Goal: Transaction & Acquisition: Book appointment/travel/reservation

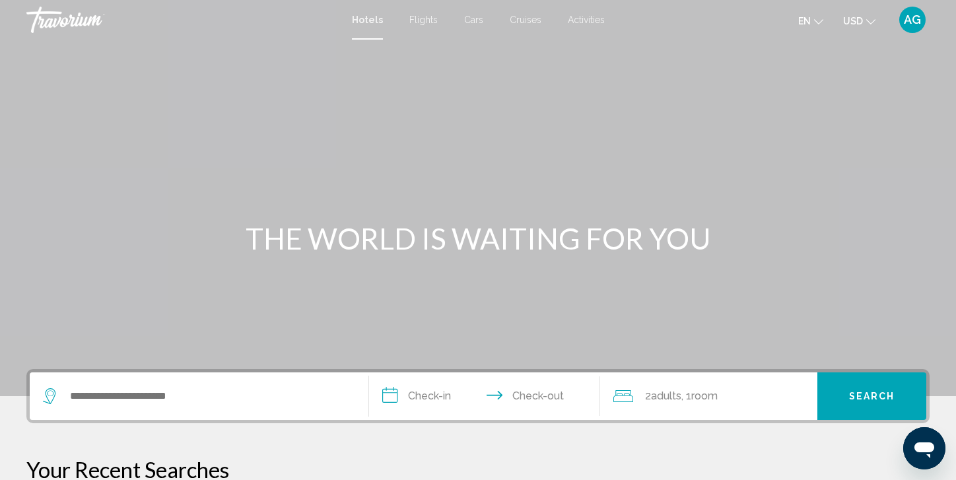
click at [573, 20] on span "Activities" at bounding box center [586, 20] width 37 height 11
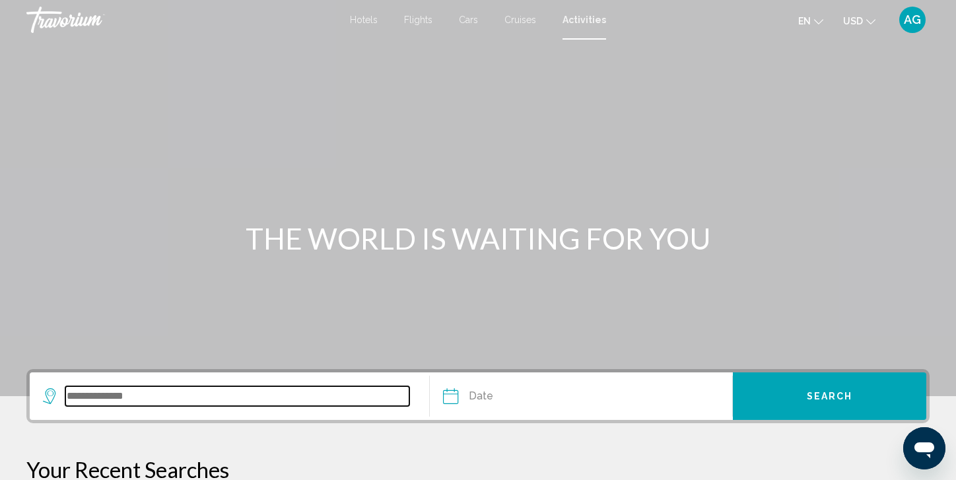
click at [102, 396] on input "Search widget" at bounding box center [237, 396] width 344 height 20
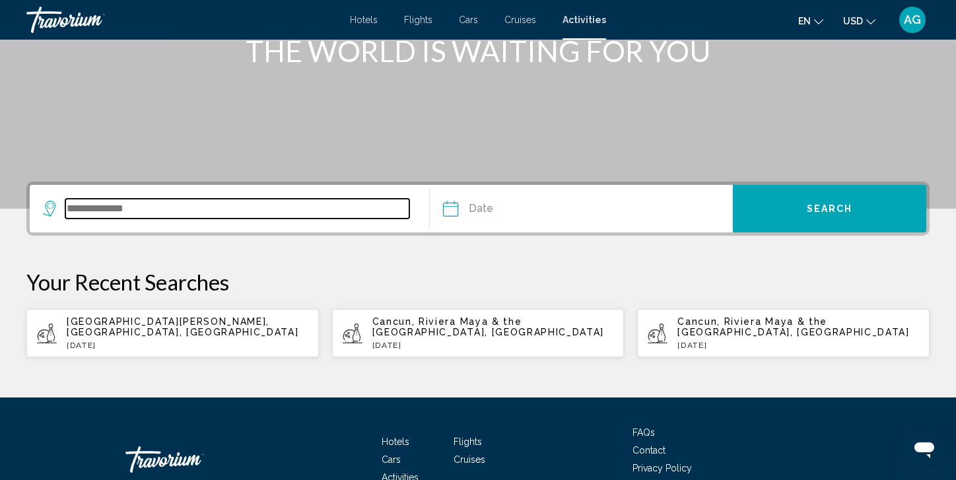
scroll to position [266, 0]
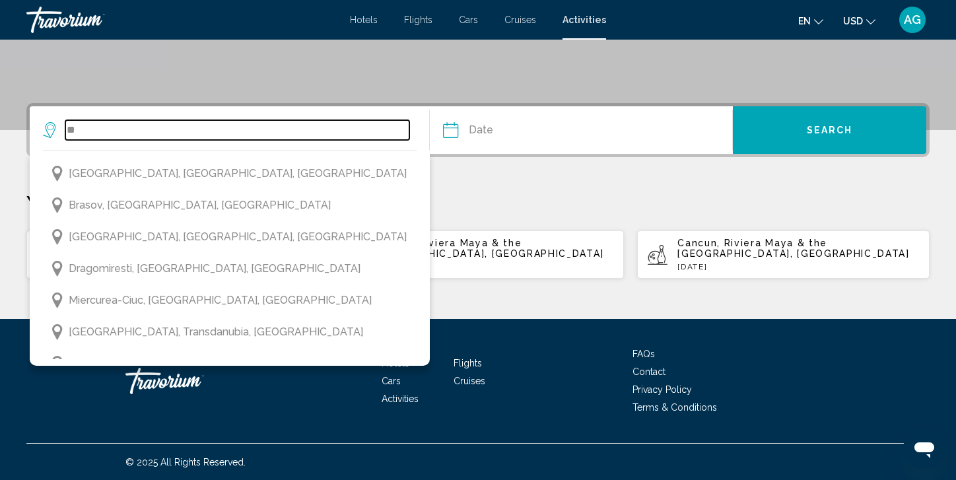
type input "*"
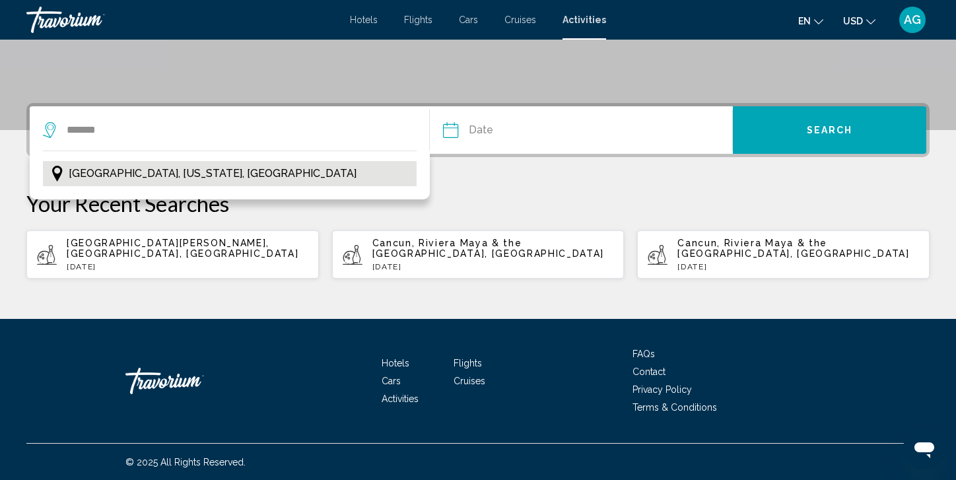
click at [126, 172] on span "[GEOGRAPHIC_DATA], [US_STATE], [GEOGRAPHIC_DATA]" at bounding box center [213, 173] width 288 height 18
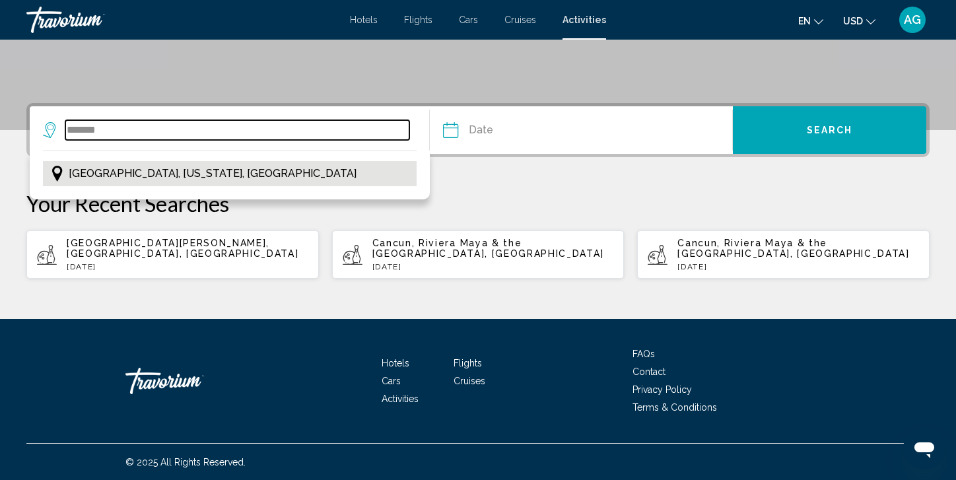
type input "**********"
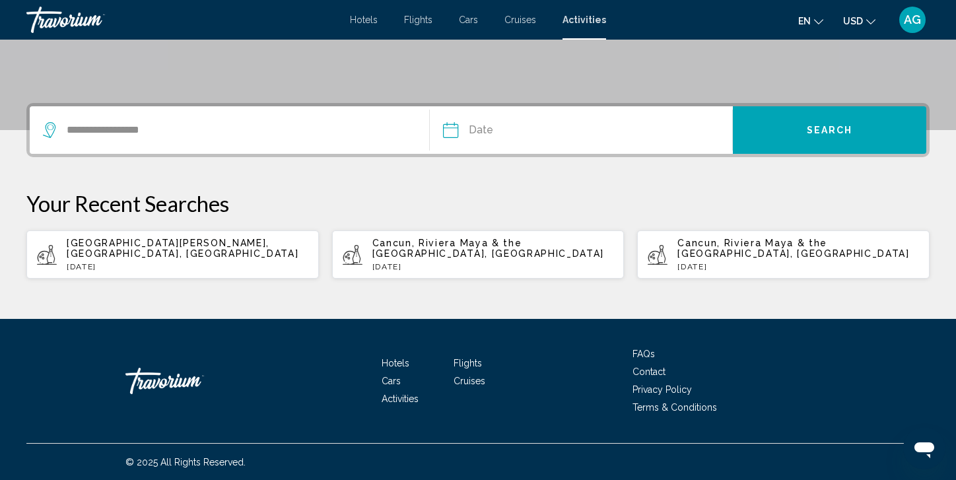
click at [510, 133] on input "Date" at bounding box center [515, 132] width 150 height 52
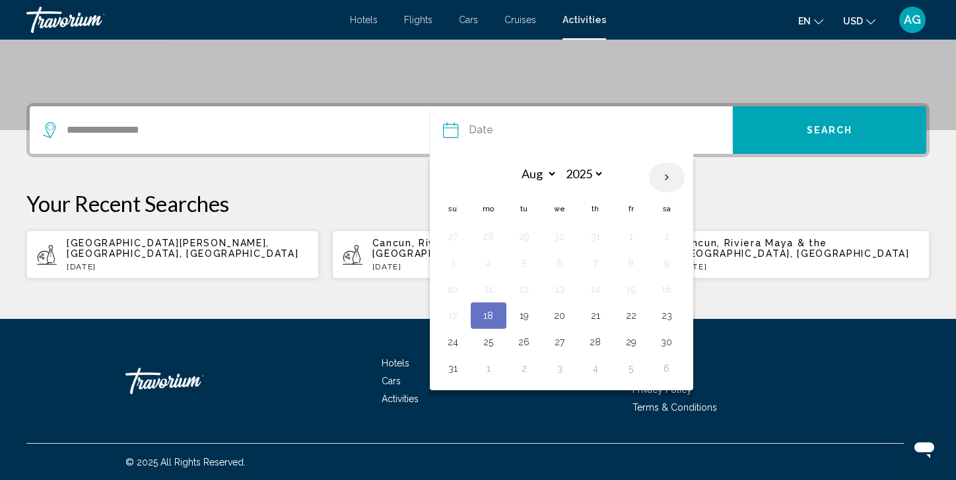
click at [664, 174] on th "Next month" at bounding box center [667, 177] width 36 height 29
click at [662, 176] on th "Next month" at bounding box center [667, 177] width 36 height 29
select select "*"
click at [625, 287] on button "17" at bounding box center [631, 289] width 21 height 18
type input "**********"
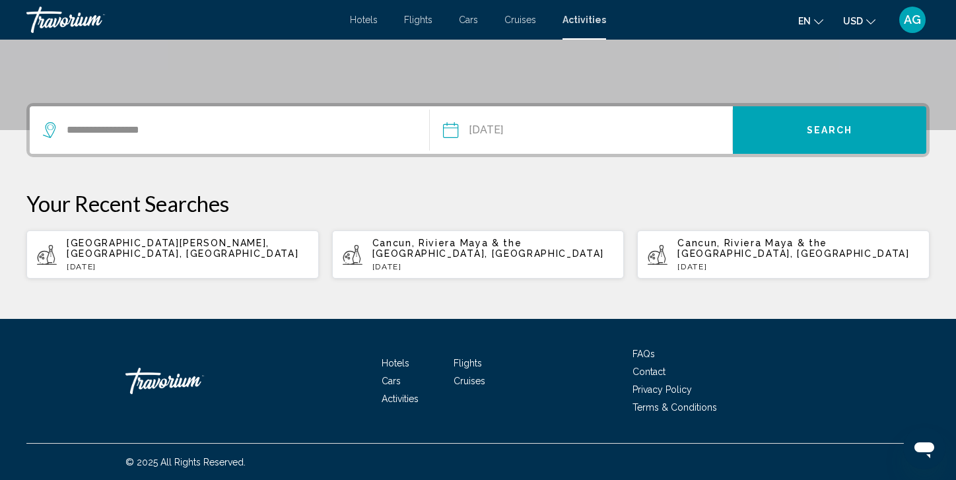
click at [819, 127] on span "Search" at bounding box center [830, 130] width 46 height 11
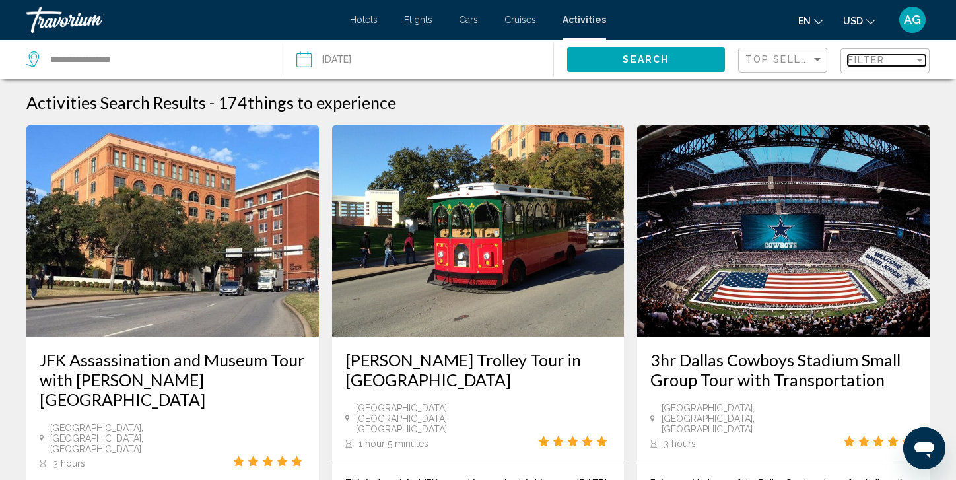
click at [915, 60] on div "Filter" at bounding box center [920, 60] width 12 height 11
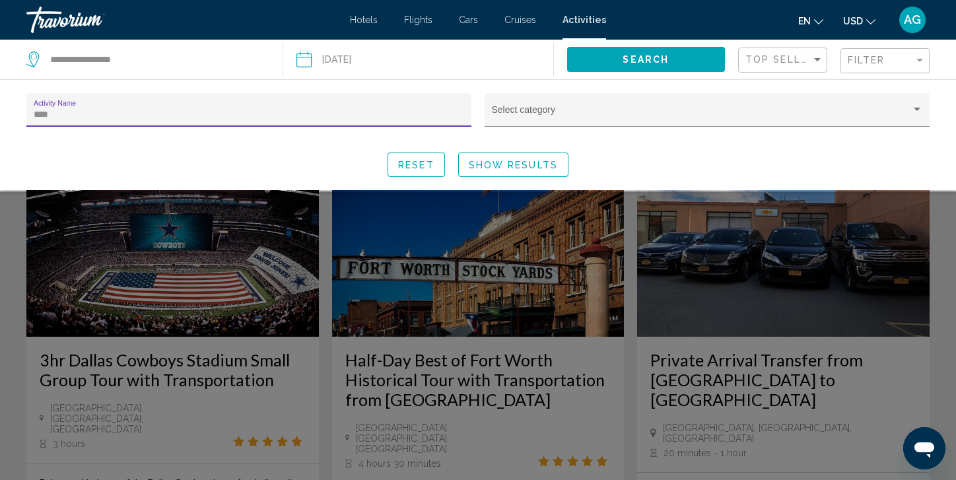
type input "**********"
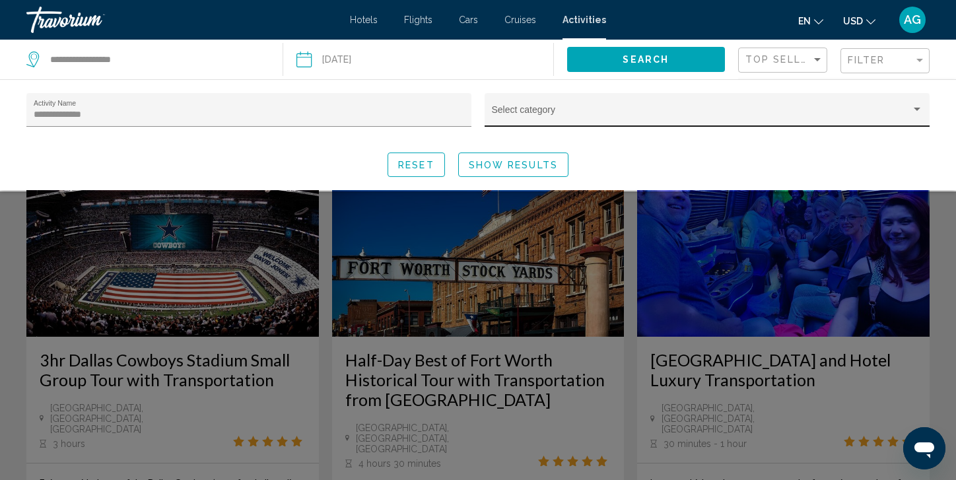
click at [569, 108] on div "Select category" at bounding box center [707, 113] width 431 height 27
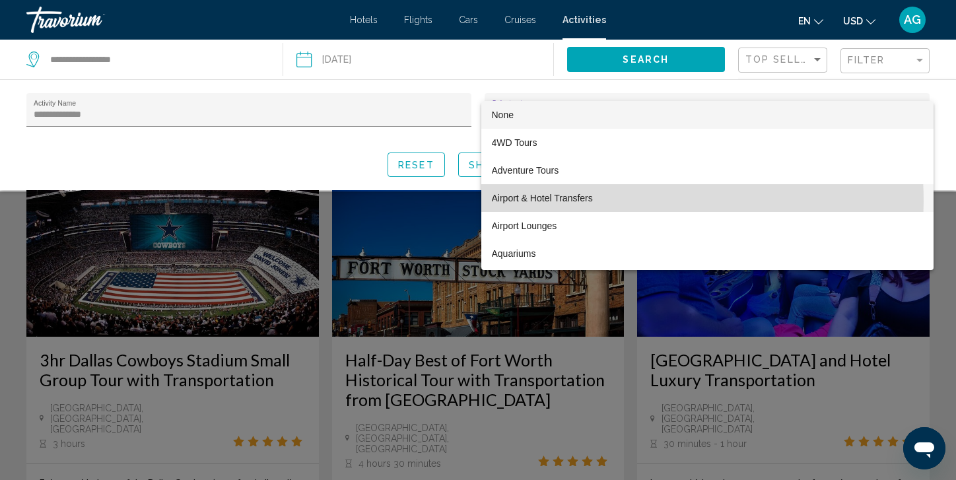
click at [569, 201] on span "Airport & Hotel Transfers" at bounding box center [707, 198] width 431 height 28
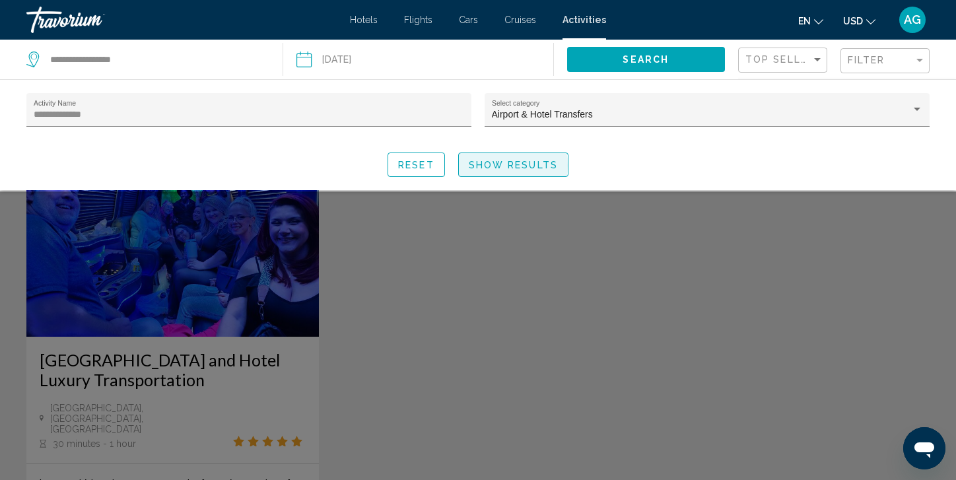
click at [500, 165] on span "Show Results" at bounding box center [513, 165] width 89 height 11
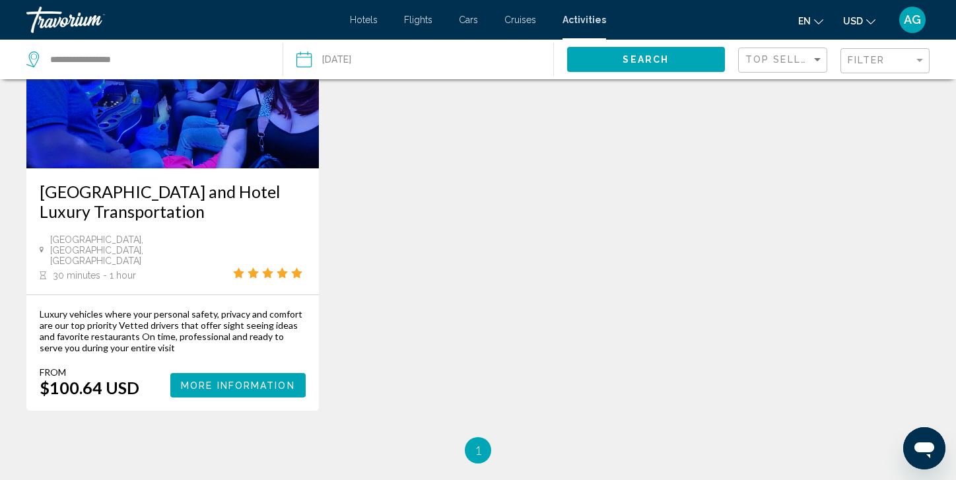
scroll to position [170, 0]
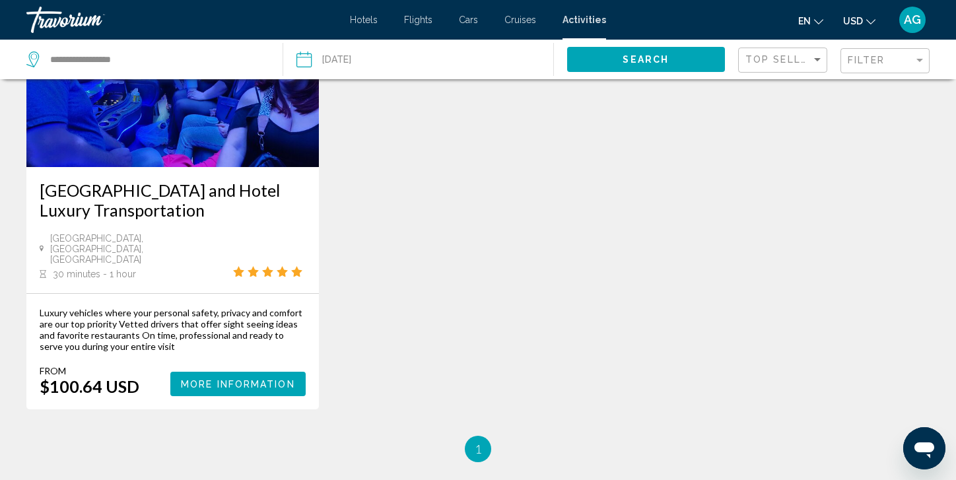
click at [213, 379] on span "More Information" at bounding box center [238, 384] width 114 height 11
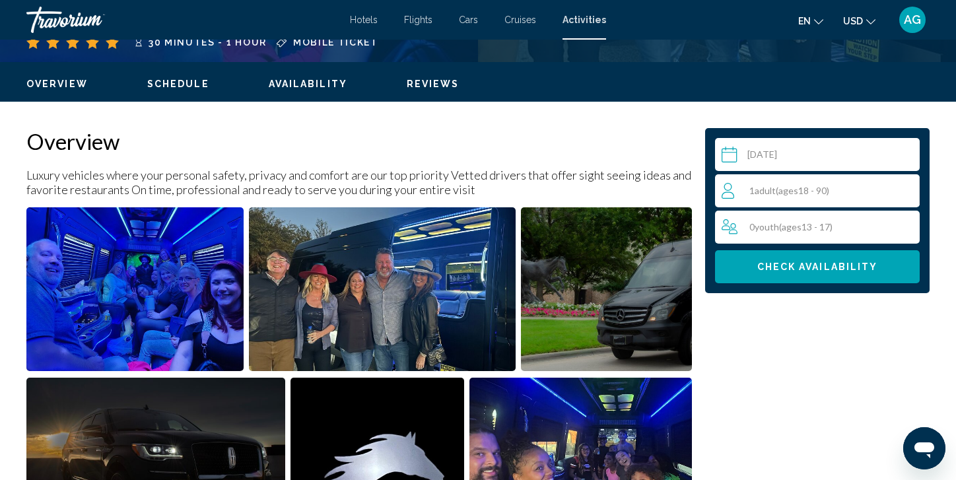
scroll to position [397, 0]
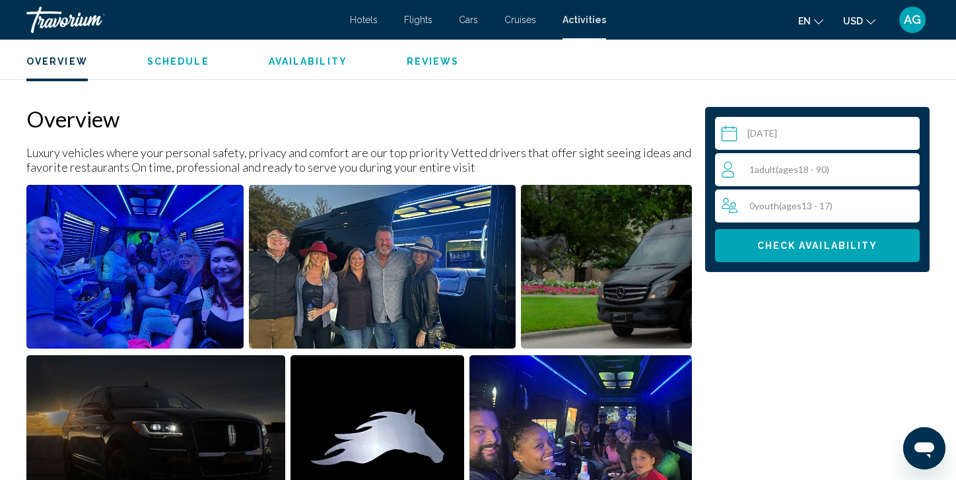
click at [867, 176] on div "1 Adult Adults ( ages [DEMOGRAPHIC_DATA])" at bounding box center [820, 170] width 197 height 16
click at [901, 162] on icon "Increment adults" at bounding box center [907, 169] width 12 height 16
click at [899, 164] on div "2 Adult Adults ( ages [DEMOGRAPHIC_DATA]) min : 1, max : 12" at bounding box center [820, 169] width 197 height 21
click at [909, 166] on icon "Increment adults" at bounding box center [907, 169] width 12 height 16
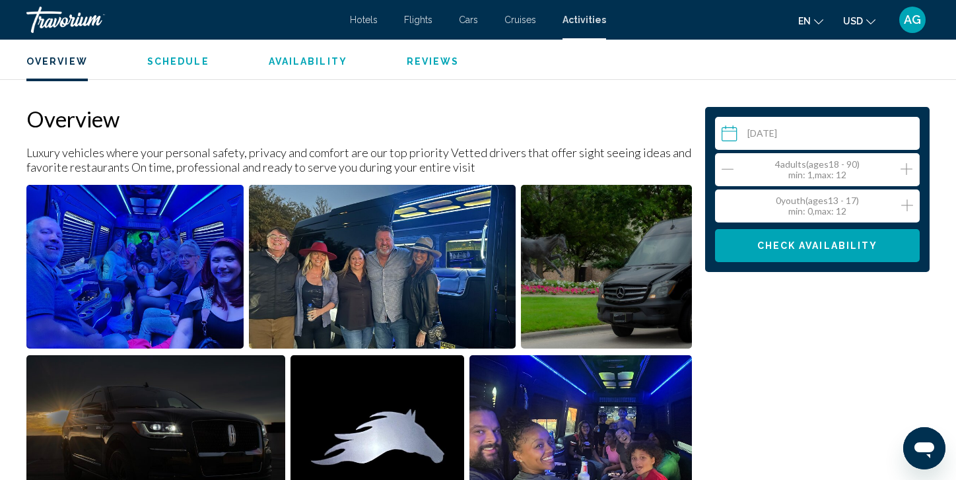
click at [909, 166] on icon "Increment adults" at bounding box center [907, 169] width 12 height 16
click at [823, 248] on span "Check Availability" at bounding box center [818, 246] width 121 height 11
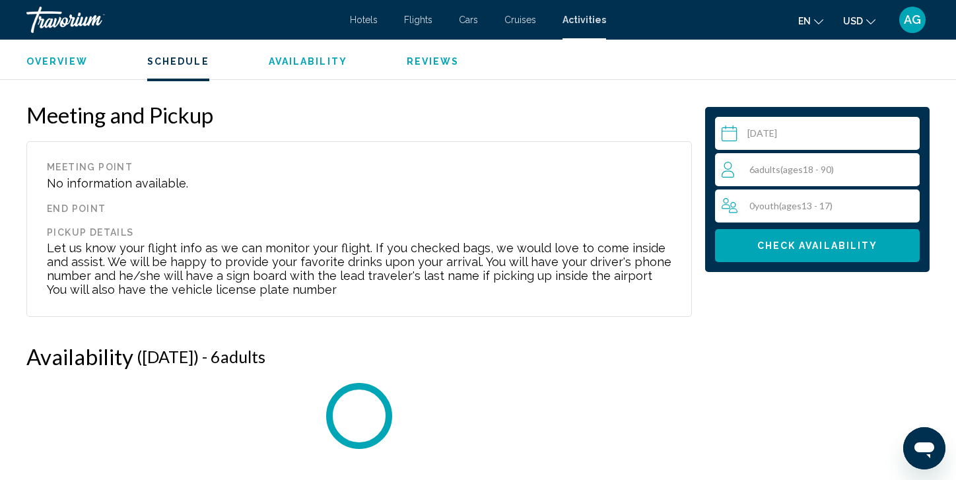
scroll to position [1530, 0]
